Goal: Find specific page/section: Find specific page/section

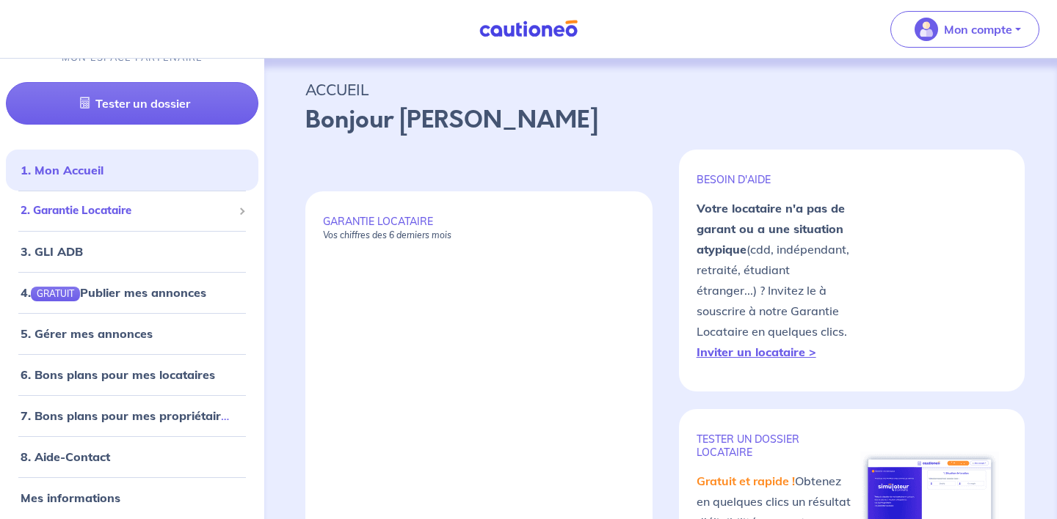
scroll to position [25, 0]
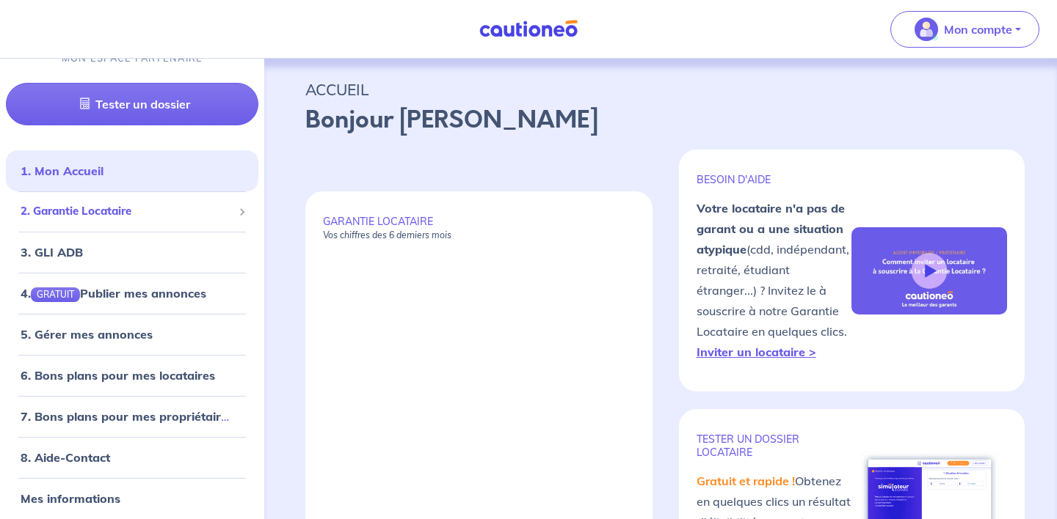
click at [240, 211] on span at bounding box center [241, 211] width 7 height 7
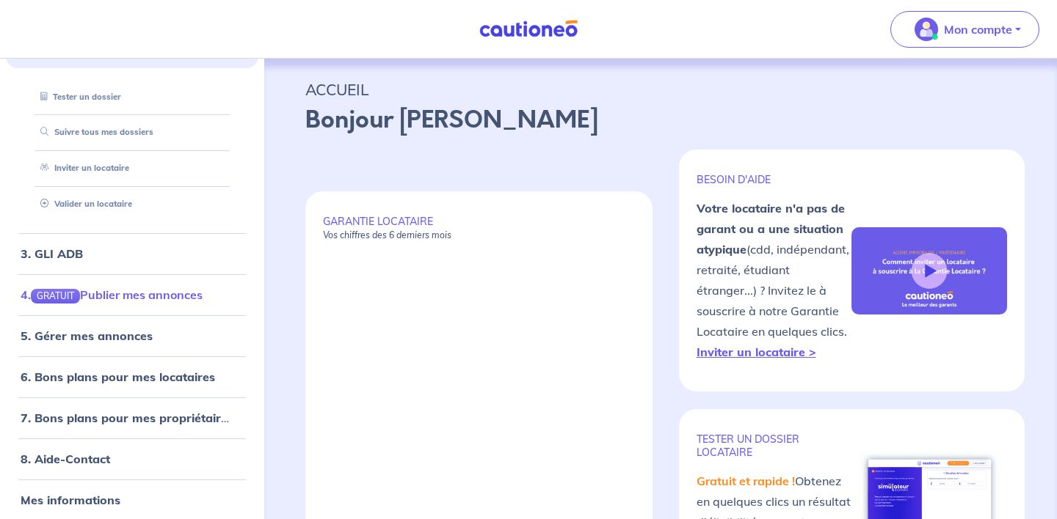
scroll to position [188, 0]
click at [153, 266] on li "3. GLI ADB" at bounding box center [132, 254] width 252 height 41
click at [69, 255] on link "3. GLI ADB" at bounding box center [51, 254] width 61 height 15
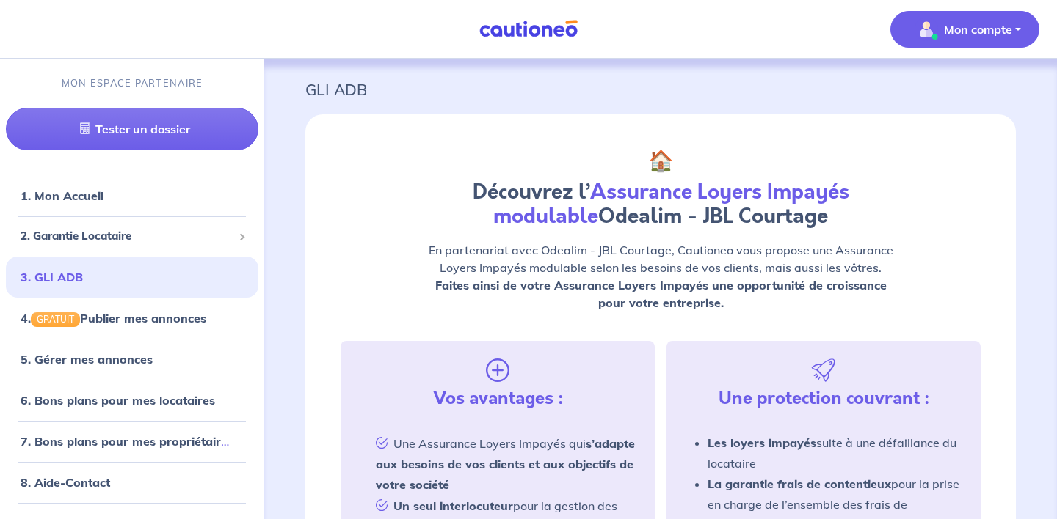
click at [969, 29] on p "Mon compte" at bounding box center [978, 30] width 68 height 18
click at [967, 91] on link "Mes informations" at bounding box center [950, 90] width 118 height 23
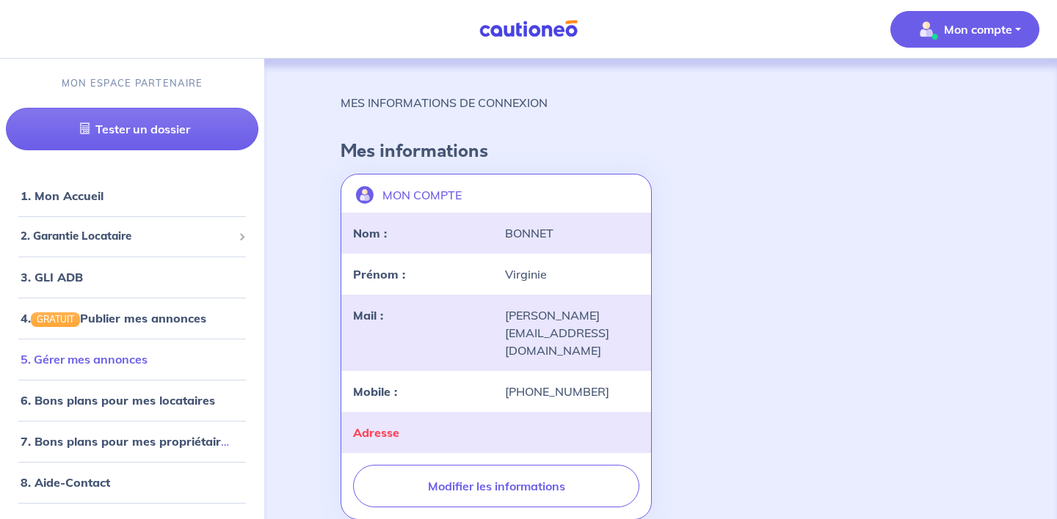
click at [147, 363] on link "5. Gérer mes annonces" at bounding box center [84, 359] width 127 height 15
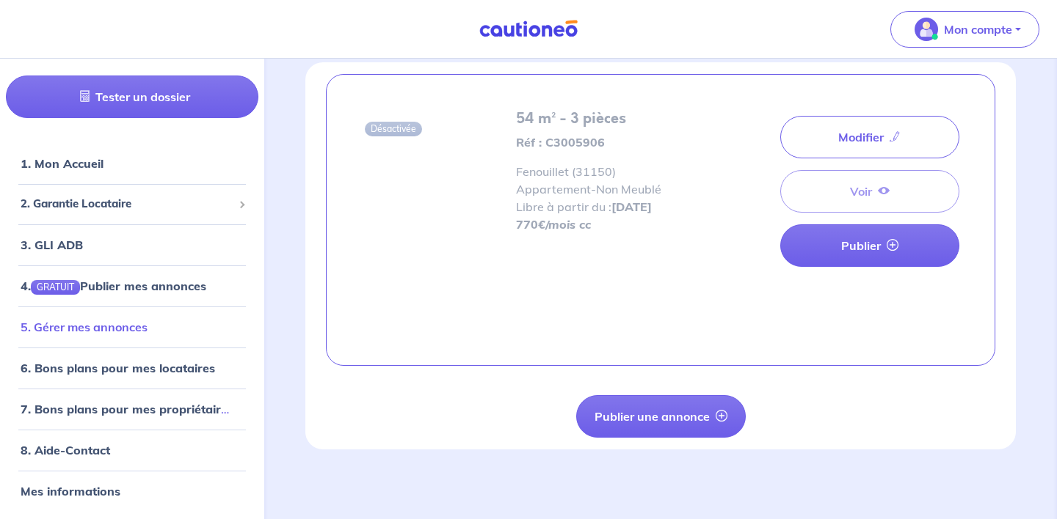
scroll to position [25, 0]
click at [200, 375] on link "6. Bons plans pour mes locataires" at bounding box center [114, 369] width 186 height 15
